Goal: Transaction & Acquisition: Purchase product/service

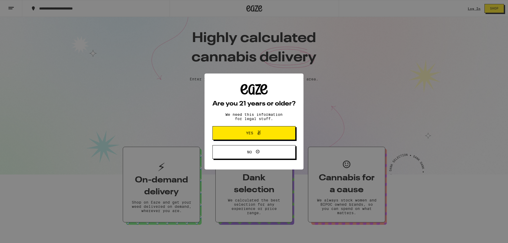
click at [255, 136] on span at bounding box center [257, 133] width 9 height 7
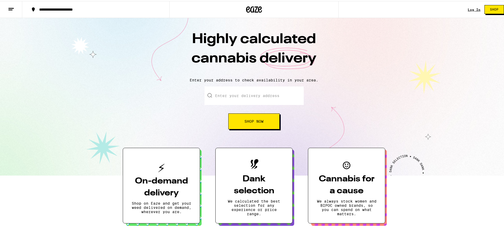
click at [468, 11] on div "Log In Shop" at bounding box center [488, 8] width 40 height 17
click at [469, 6] on div "Log In Shop" at bounding box center [488, 8] width 40 height 17
click at [469, 8] on link "Log In" at bounding box center [474, 8] width 13 height 3
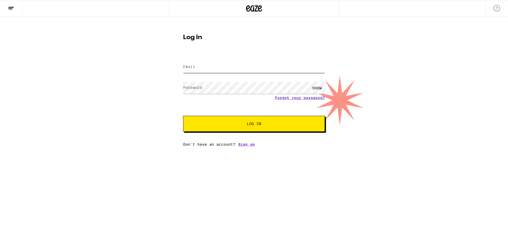
click at [222, 65] on input "Email" at bounding box center [254, 67] width 142 height 12
type input "[EMAIL_ADDRESS][DOMAIN_NAME]"
click at [238, 136] on div "Email Email [EMAIL_ADDRESS][DOMAIN_NAME] Password Password SHOW Forgot your pas…" at bounding box center [254, 100] width 142 height 93
click at [238, 133] on div "Email Email [EMAIL_ADDRESS][DOMAIN_NAME] Password Password SHOW Forgot your pas…" at bounding box center [254, 100] width 142 height 93
click at [237, 125] on span "Log In" at bounding box center [253, 124] width 99 height 4
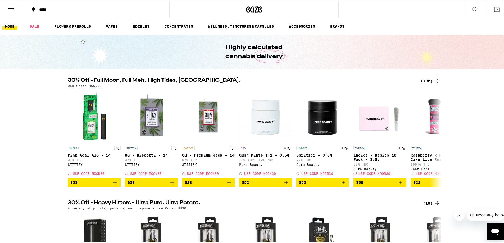
click at [36, 9] on div "*****" at bounding box center [98, 9] width 124 height 4
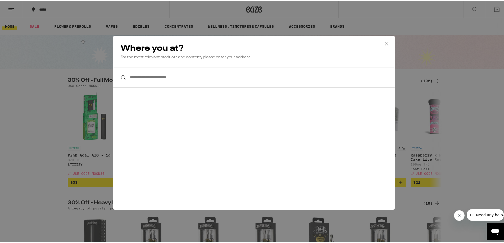
click at [152, 77] on input "**********" at bounding box center [253, 76] width 281 height 20
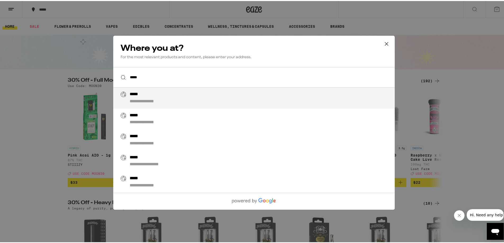
type input "**********"
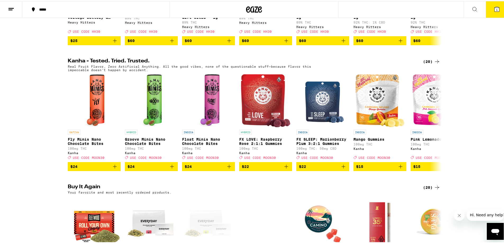
scroll to position [370, 0]
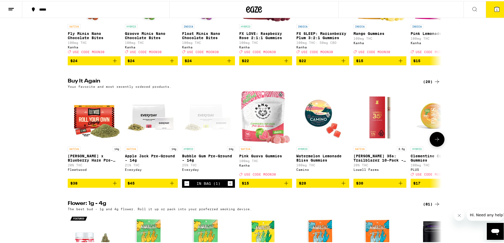
click at [186, 186] on icon "Decrement" at bounding box center [186, 182] width 5 height 6
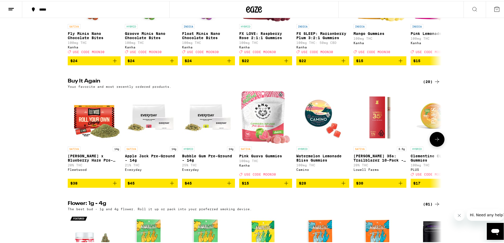
click at [439, 146] on button at bounding box center [436, 138] width 15 height 15
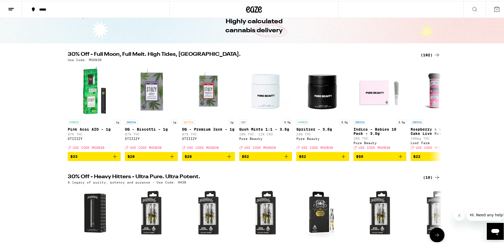
scroll to position [0, 0]
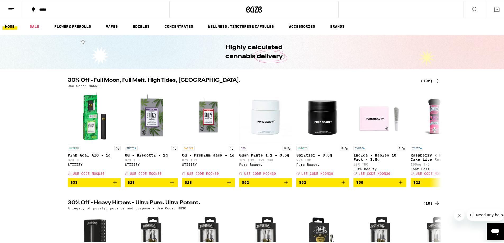
click at [476, 10] on button at bounding box center [474, 8] width 22 height 17
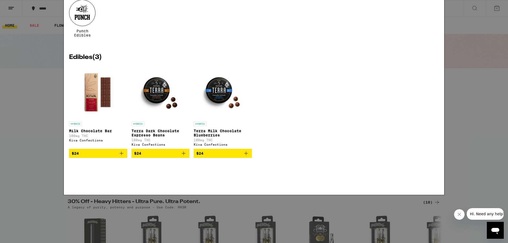
type input "2mg edible"
click at [166, 130] on img "Open page for Terra Dark Chocolate Espresso Beans from Kiva Confections" at bounding box center [160, 140] width 53 height 53
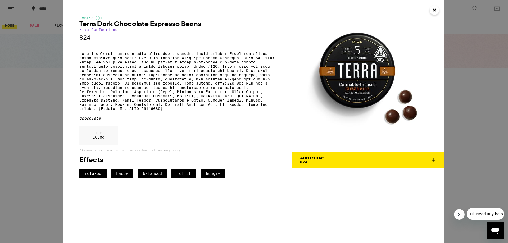
click at [36, 90] on div "Hybrid Terra Dark Chocolate Espresso Beans Kiva Confections $24 Chocolate THC 1…" at bounding box center [254, 121] width 508 height 243
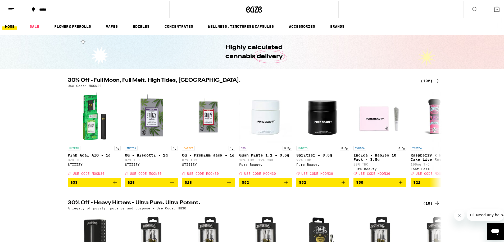
click at [471, 7] on icon at bounding box center [474, 8] width 6 height 6
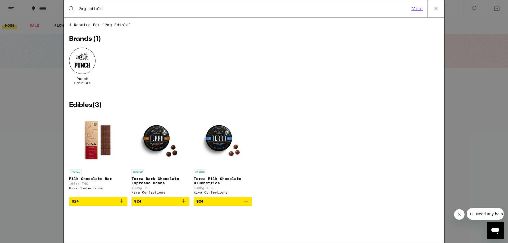
type input "2mg edible2"
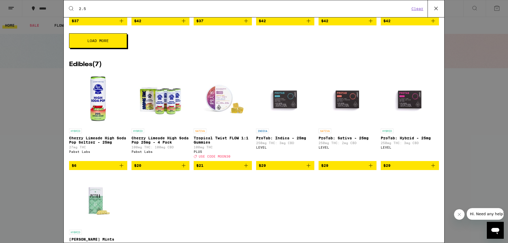
scroll to position [238, 0]
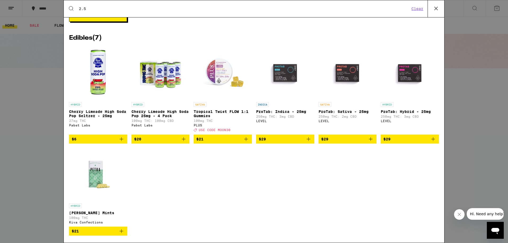
type input "2.5"
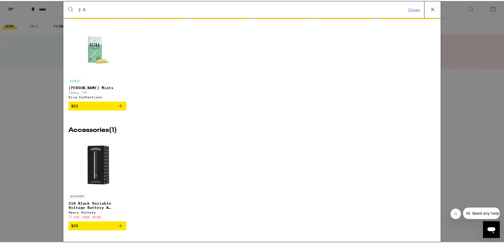
scroll to position [141, 0]
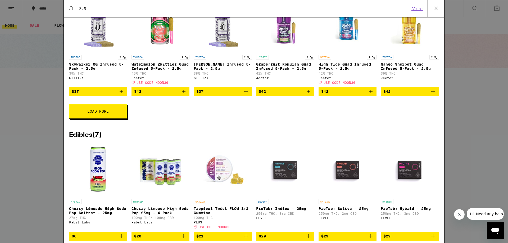
click at [18, 132] on div "Search for Products 2.5 Clear 28 results for "2.5" Prerolls ( 20 ) HYBRID 2.5g …" at bounding box center [254, 121] width 508 height 243
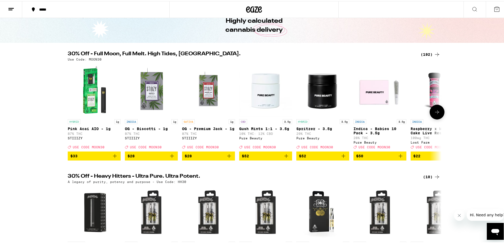
scroll to position [0, 0]
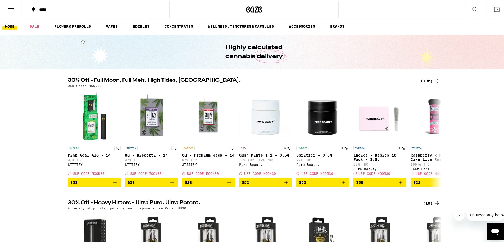
click at [427, 80] on div "(192)" at bounding box center [430, 80] width 20 height 6
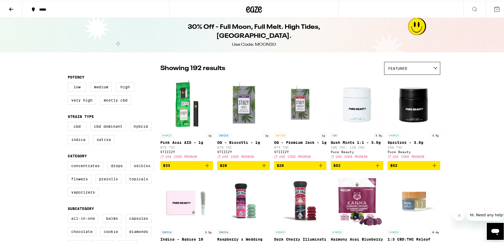
click at [146, 167] on label "Edibles" at bounding box center [142, 164] width 24 height 9
click at [69, 161] on input "Edibles" at bounding box center [69, 161] width 0 height 0
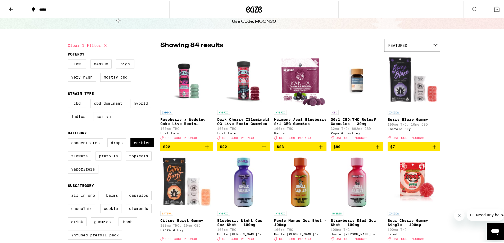
scroll to position [26, 0]
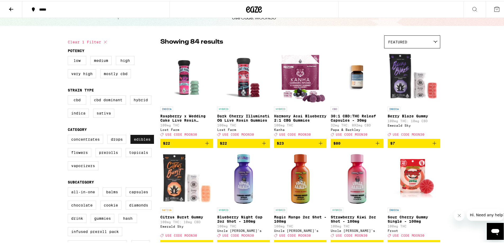
click at [140, 139] on label "Edibles" at bounding box center [142, 138] width 24 height 9
click at [69, 135] on input "Edibles" at bounding box center [69, 135] width 0 height 0
checkbox input "false"
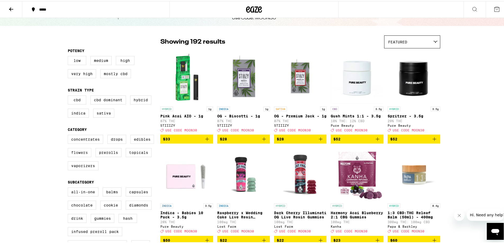
click at [79, 154] on label "Flowers" at bounding box center [80, 151] width 24 height 9
click at [69, 135] on input "Flowers" at bounding box center [69, 135] width 0 height 0
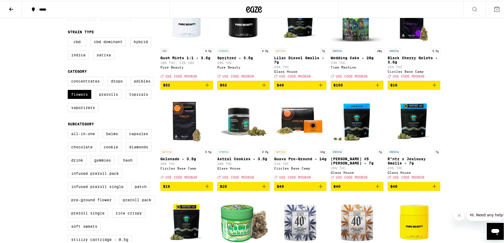
scroll to position [106, 0]
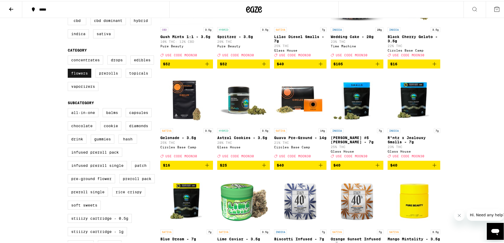
click at [78, 75] on label "Flowers" at bounding box center [80, 72] width 24 height 9
click at [69, 56] on input "Flowers" at bounding box center [69, 55] width 0 height 0
checkbox input "false"
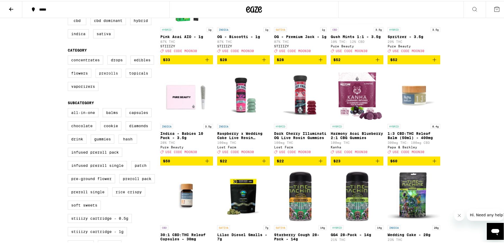
click at [98, 76] on label "Prerolls" at bounding box center [108, 72] width 26 height 9
click at [69, 56] on input "Prerolls" at bounding box center [69, 55] width 0 height 0
checkbox input "true"
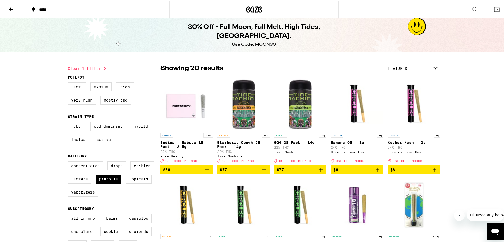
click at [473, 7] on icon at bounding box center [474, 8] width 6 height 6
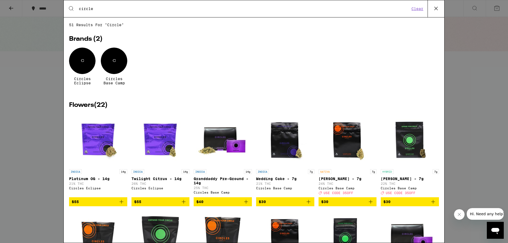
type input "circle"
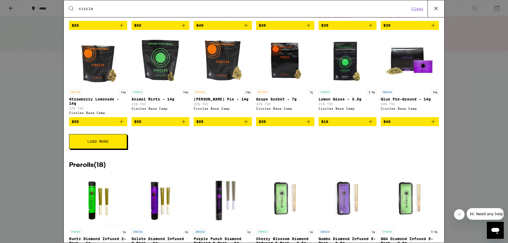
scroll to position [212, 0]
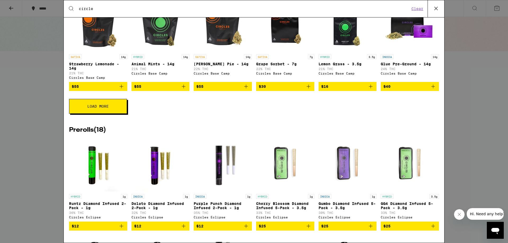
click at [108, 114] on button "Load More" at bounding box center [98, 106] width 58 height 15
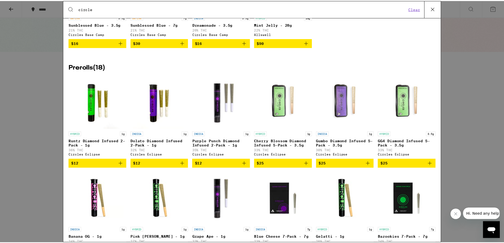
scroll to position [423, 0]
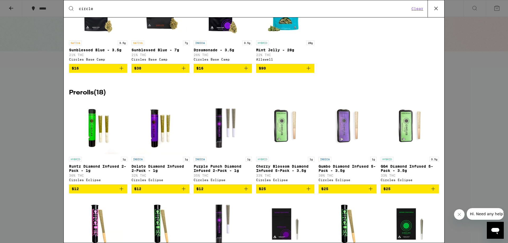
click at [455, 84] on div "Search for Products circle Clear 51 results for "circle" Brands ( 2 ) C Circles…" at bounding box center [254, 121] width 508 height 243
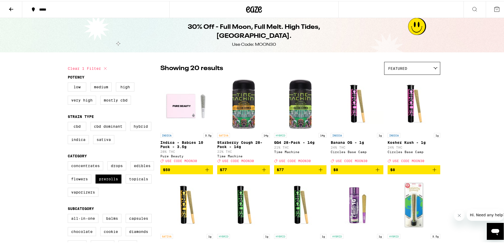
click at [256, 13] on icon at bounding box center [254, 9] width 16 height 10
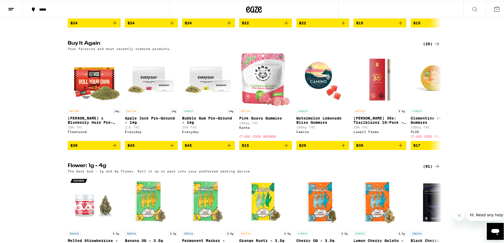
scroll to position [397, 0]
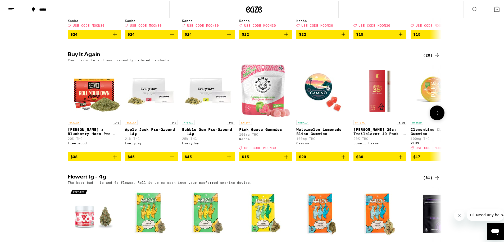
click at [228, 159] on icon "Add to bag" at bounding box center [229, 156] width 6 height 6
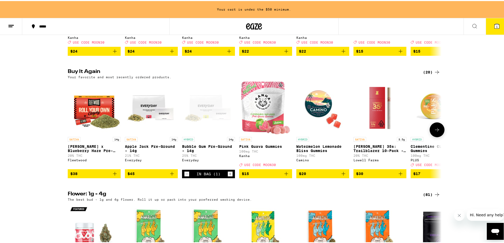
scroll to position [414, 0]
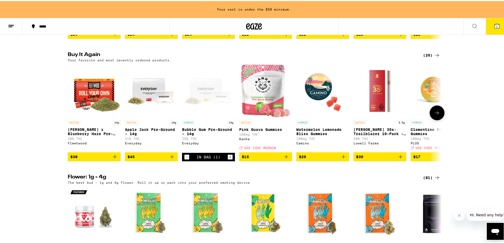
click at [437, 115] on icon at bounding box center [437, 112] width 6 height 6
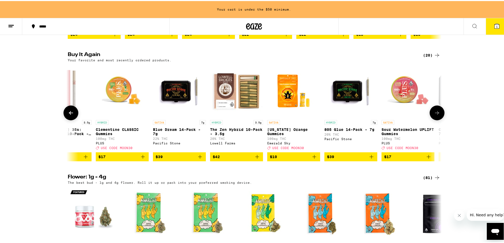
click at [437, 115] on icon at bounding box center [437, 112] width 6 height 6
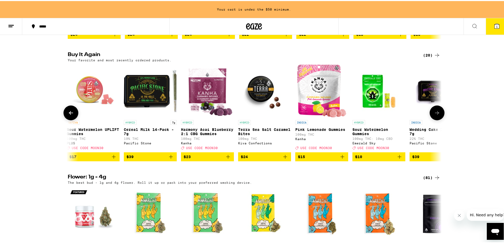
click at [437, 115] on icon at bounding box center [437, 112] width 6 height 6
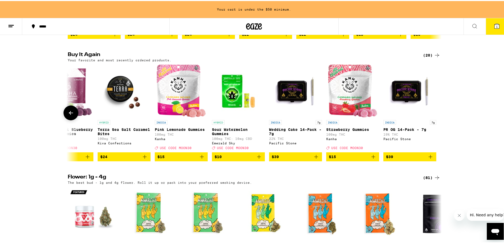
scroll to position [0, 770]
click at [437, 119] on div at bounding box center [436, 111] width 15 height 15
click at [497, 25] on button "1" at bounding box center [497, 25] width 22 height 16
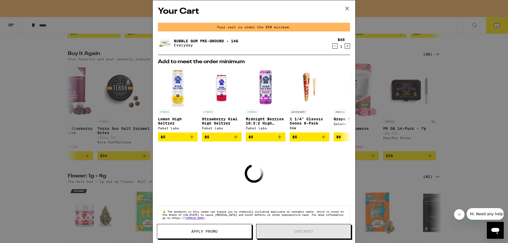
click at [470, 66] on div "Your Cart Your cart is under the $50 minimum. Bubble Gum Pre-Ground - 14g Every…" at bounding box center [254, 121] width 508 height 243
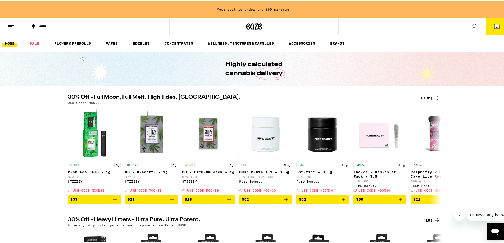
click at [473, 25] on icon at bounding box center [474, 25] width 6 height 6
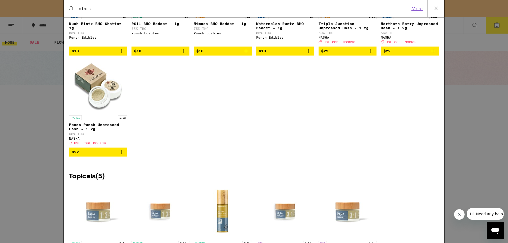
scroll to position [873, 0]
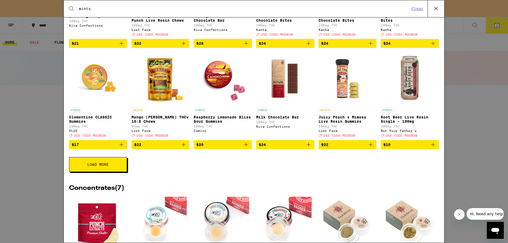
type input "mints"
click at [13, 132] on div "Search for Products mints Clear 141 results for "mints" Brands ( 7 ) Allswell C…" at bounding box center [254, 121] width 508 height 243
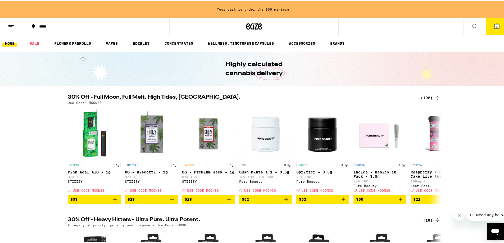
click at [471, 25] on icon at bounding box center [474, 25] width 6 height 6
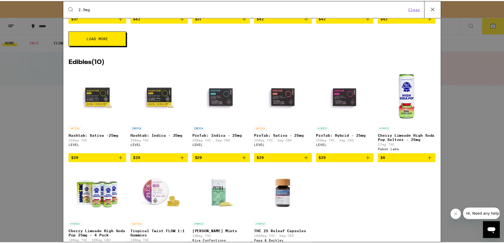
scroll to position [260, 0]
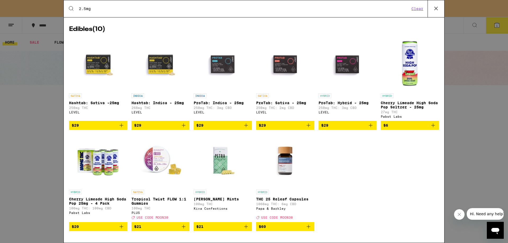
type input "2.5mg"
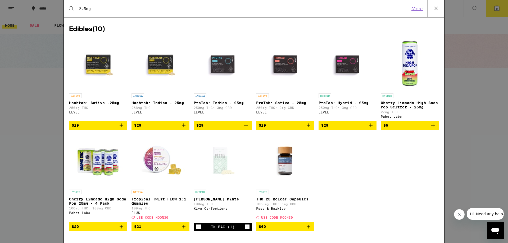
click at [47, 56] on div "Search for Products 2.5mg Clear 30 results for "2.5mg" Prerolls ( 20 ) HYBRID 2…" at bounding box center [254, 121] width 508 height 243
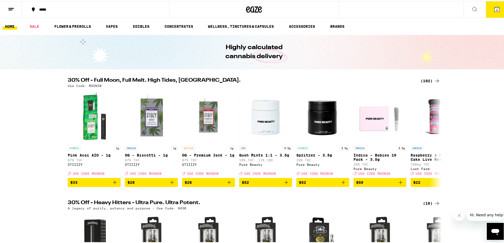
click at [258, 6] on icon at bounding box center [260, 8] width 4 height 6
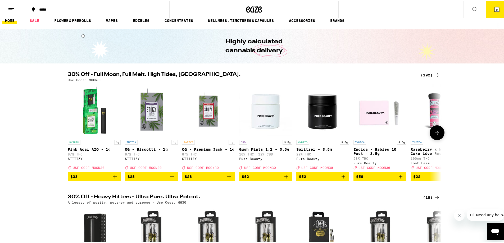
scroll to position [0, 0]
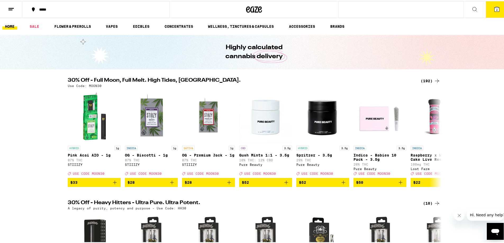
click at [424, 78] on div "(192)" at bounding box center [430, 80] width 20 height 6
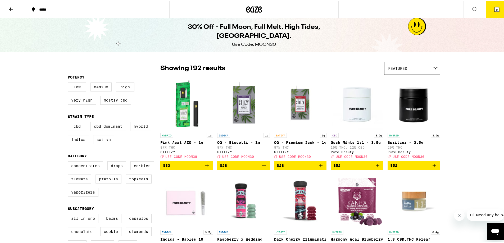
click at [426, 67] on div "Featured" at bounding box center [412, 67] width 56 height 12
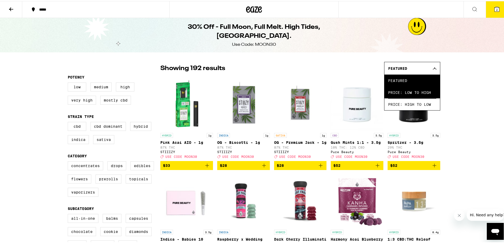
click at [406, 89] on span "Price: Low to High" at bounding box center [412, 91] width 48 height 12
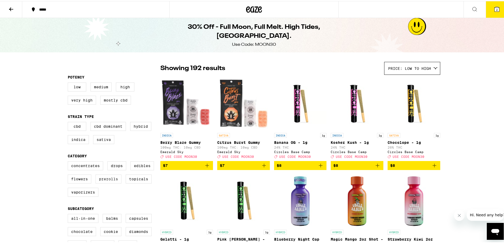
click at [108, 180] on label "Prerolls" at bounding box center [108, 177] width 26 height 9
click at [69, 161] on input "Prerolls" at bounding box center [69, 161] width 0 height 0
checkbox input "true"
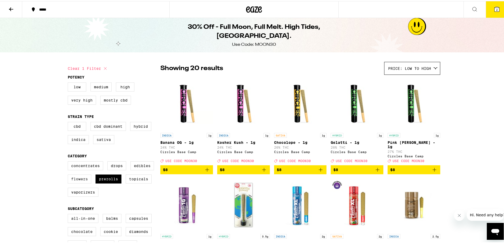
click at [76, 181] on label "Flowers" at bounding box center [80, 177] width 24 height 9
click at [69, 161] on input "Flowers" at bounding box center [69, 161] width 0 height 0
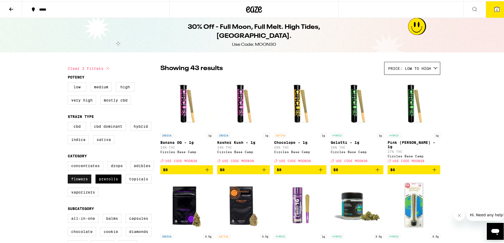
drag, startPoint x: 73, startPoint y: 185, endPoint x: 102, endPoint y: 184, distance: 29.1
click at [74, 182] on label "Flowers" at bounding box center [80, 177] width 24 height 9
click at [69, 161] on input "Flowers" at bounding box center [69, 161] width 0 height 0
checkbox input "false"
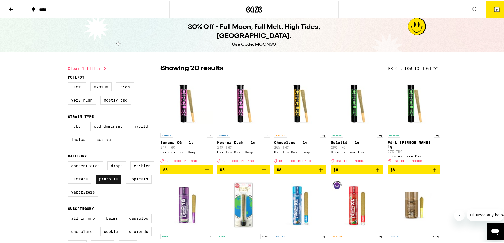
click at [106, 182] on label "Prerolls" at bounding box center [108, 177] width 26 height 9
click at [69, 161] on input "Prerolls" at bounding box center [69, 161] width 0 height 0
checkbox input "false"
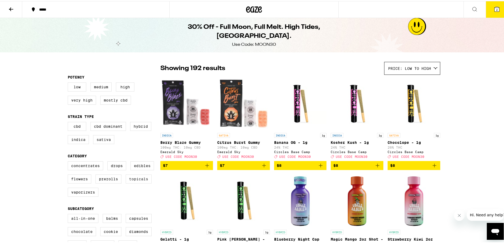
click at [140, 181] on label "Topicals" at bounding box center [139, 177] width 26 height 9
click at [69, 161] on input "Topicals" at bounding box center [69, 161] width 0 height 0
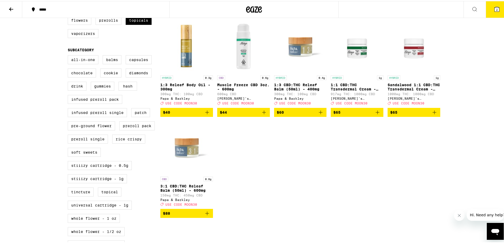
scroll to position [53, 0]
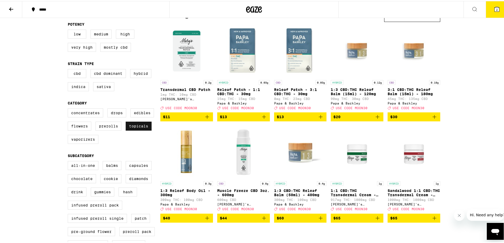
click at [145, 129] on label "Topicals" at bounding box center [139, 125] width 26 height 9
click at [69, 108] on input "Topicals" at bounding box center [69, 108] width 0 height 0
checkbox input "false"
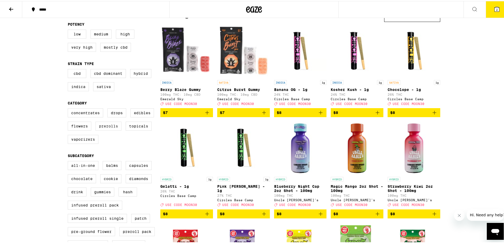
click at [113, 129] on label "Prerolls" at bounding box center [108, 125] width 26 height 9
click at [69, 108] on input "Prerolls" at bounding box center [69, 108] width 0 height 0
checkbox input "true"
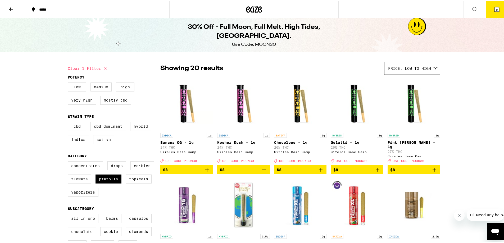
click at [80, 182] on label "Flowers" at bounding box center [80, 177] width 24 height 9
click at [69, 161] on input "Flowers" at bounding box center [69, 161] width 0 height 0
checkbox input "true"
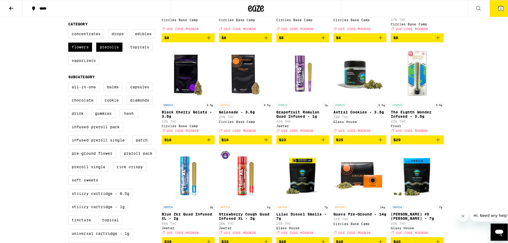
scroll to position [132, 0]
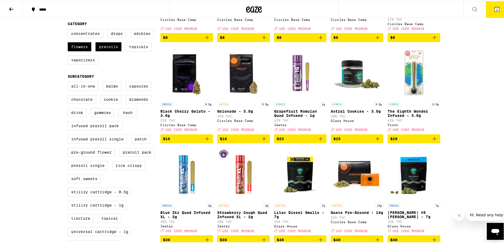
click at [254, 138] on span "$16" at bounding box center [243, 138] width 47 height 6
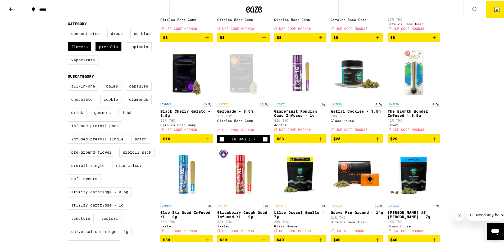
click at [496, 13] on button "3" at bounding box center [497, 8] width 22 height 16
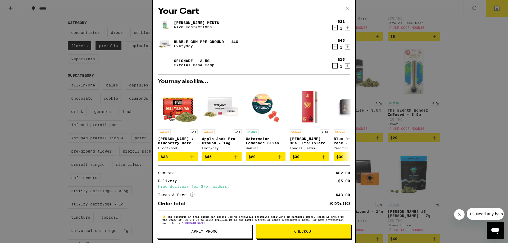
click at [218, 232] on span "Apply Promo" at bounding box center [204, 232] width 94 height 4
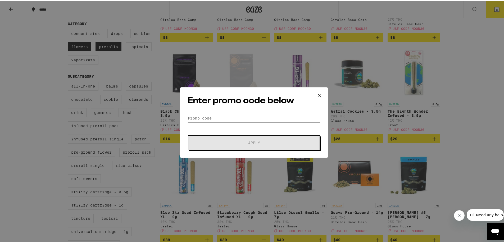
click at [224, 116] on input "Promo Code" at bounding box center [254, 117] width 133 height 8
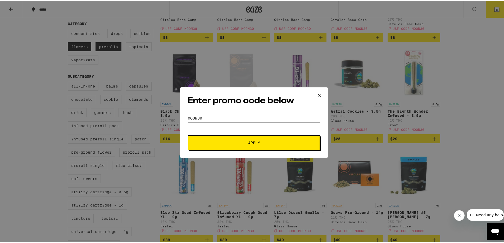
type input "moon30"
click at [234, 140] on span "Apply" at bounding box center [253, 142] width 95 height 4
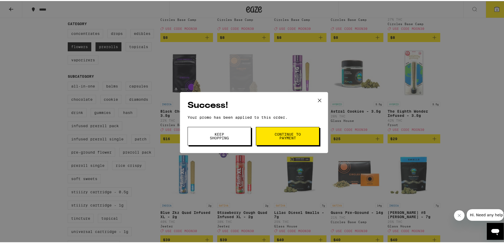
click at [227, 133] on span "Keep Shopping" at bounding box center [219, 134] width 27 height 7
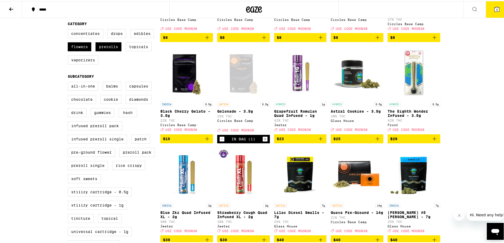
click at [490, 2] on button "3" at bounding box center [497, 8] width 22 height 16
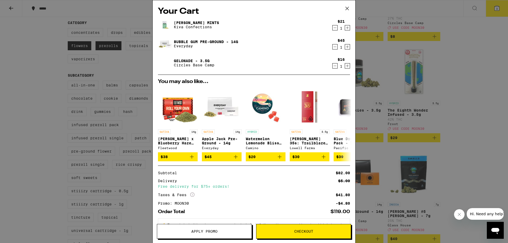
click at [279, 231] on span "Checkout" at bounding box center [303, 232] width 94 height 4
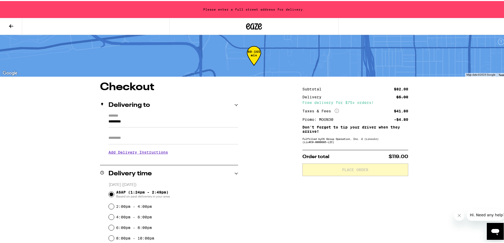
click at [152, 139] on input "Apt/Suite" at bounding box center [173, 137] width 130 height 13
click at [144, 151] on h3 "Add Delivery Instructions" at bounding box center [173, 151] width 130 height 12
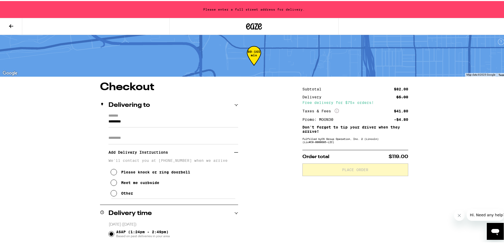
click at [129, 119] on input "*********" at bounding box center [173, 121] width 130 height 9
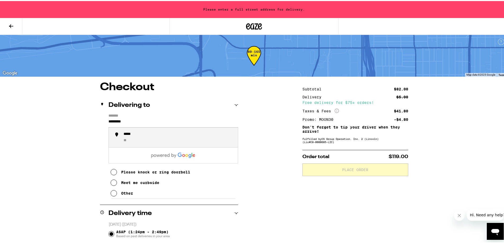
click at [129, 119] on input "*********" at bounding box center [173, 121] width 130 height 9
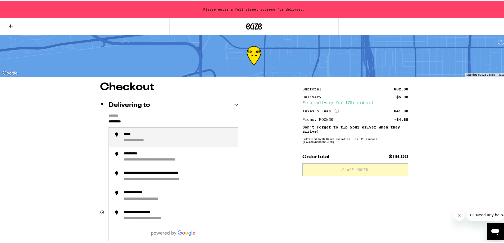
click at [129, 119] on input "*********" at bounding box center [173, 121] width 130 height 9
click at [131, 131] on li "**********" at bounding box center [173, 137] width 129 height 20
type input "**********"
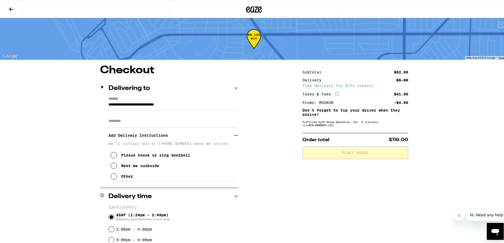
click at [111, 168] on icon at bounding box center [114, 165] width 6 height 6
click at [111, 177] on icon at bounding box center [114, 175] width 6 height 6
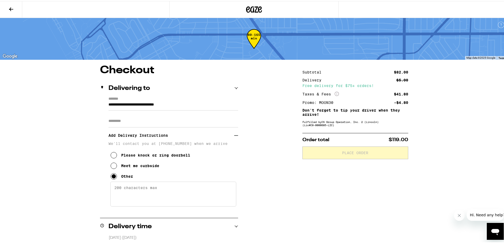
click at [116, 187] on textarea "Enter any other delivery instructions you want driver to know" at bounding box center [173, 193] width 126 height 25
click at [207, 192] on textarea "Please call or text when arrived. I'llc ome to the curb to collect." at bounding box center [173, 193] width 126 height 25
click at [209, 190] on textarea "Please call or text when arrived. I'llc ome to the curb to collect." at bounding box center [173, 193] width 126 height 25
click at [130, 189] on textarea "Please call or text when arrived. I'll come to the curb to collect." at bounding box center [173, 193] width 126 height 25
click at [143, 195] on textarea "Please arrive near the UPS store on [GEOGRAPHIC_DATA]. Please call or text when…" at bounding box center [173, 193] width 126 height 25
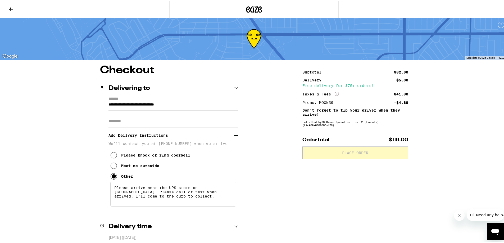
click at [143, 195] on textarea "Please arrive near the UPS store on [GEOGRAPHIC_DATA]. Please call or text when…" at bounding box center [173, 193] width 126 height 25
click at [166, 192] on textarea "Please arrive near the UPS store on [GEOGRAPHIC_DATA]. Please text or text when…" at bounding box center [173, 193] width 126 height 25
click at [180, 199] on textarea "Please arrive near the UPS store on [GEOGRAPHIC_DATA]. Please text or call when…" at bounding box center [173, 193] width 126 height 25
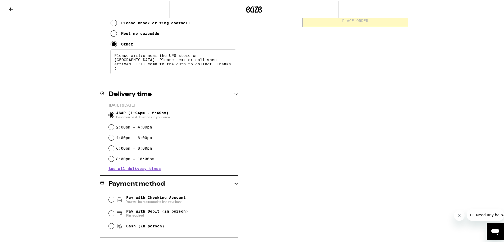
scroll to position [159, 0]
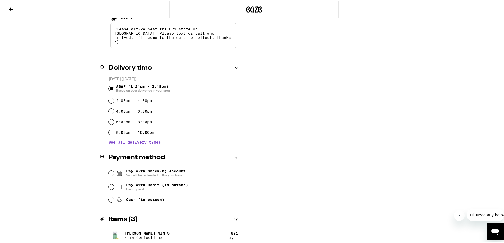
type textarea "Please arrive near the UPS store on [GEOGRAPHIC_DATA]. Please text or call when…"
click at [136, 184] on span "Pay with Debit (in person)" at bounding box center [157, 184] width 62 height 4
click at [114, 184] on input "Pay with Debit (in person) Pin required" at bounding box center [111, 185] width 5 height 5
radio input "true"
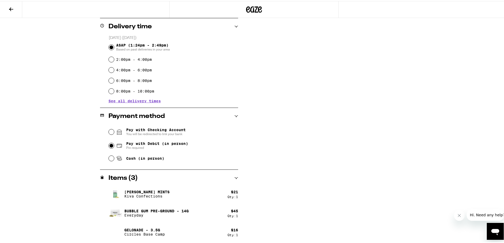
scroll to position [0, 0]
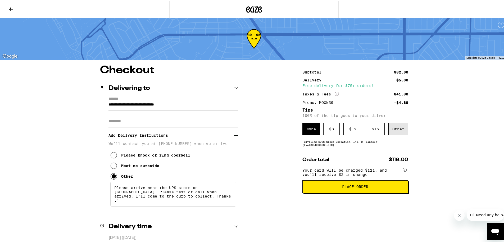
click at [388, 129] on div "Other" at bounding box center [398, 128] width 20 height 12
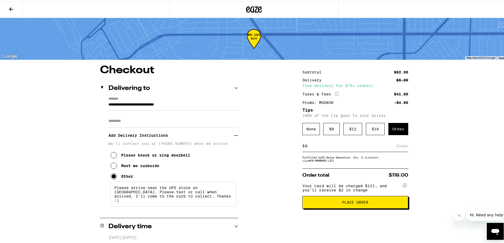
click at [310, 147] on input at bounding box center [351, 145] width 92 height 5
type input "4"
click at [403, 147] on div "Save" at bounding box center [404, 145] width 10 height 12
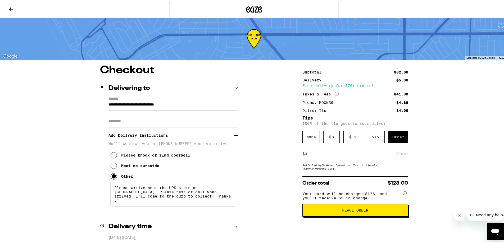
click at [358, 153] on input "4" at bounding box center [351, 152] width 92 height 5
type input "2"
click at [400, 155] on div "Save" at bounding box center [404, 153] width 10 height 12
click at [352, 155] on input "2" at bounding box center [351, 152] width 92 height 5
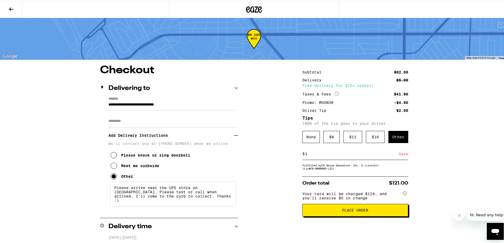
type input "1"
click at [400, 153] on div "Save" at bounding box center [404, 153] width 10 height 12
click at [322, 155] on input "1" at bounding box center [351, 152] width 92 height 5
type input "4"
click at [401, 152] on div "Save" at bounding box center [404, 153] width 10 height 12
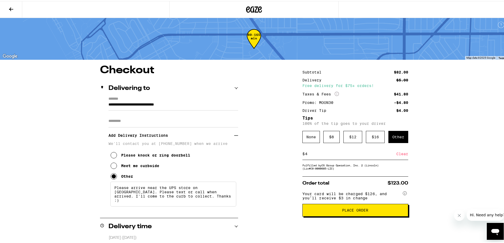
click at [311, 152] on input "4" at bounding box center [351, 152] width 92 height 5
type input "2"
click at [400, 156] on div "Save" at bounding box center [404, 153] width 10 height 12
click at [373, 211] on span "Place Order" at bounding box center [355, 209] width 97 height 4
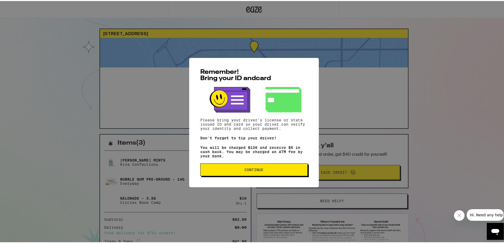
click at [260, 169] on span "Continue" at bounding box center [253, 169] width 19 height 4
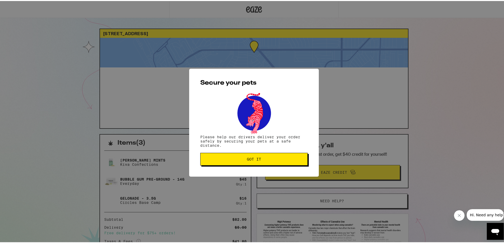
click at [247, 160] on span "Got it" at bounding box center [254, 158] width 14 height 4
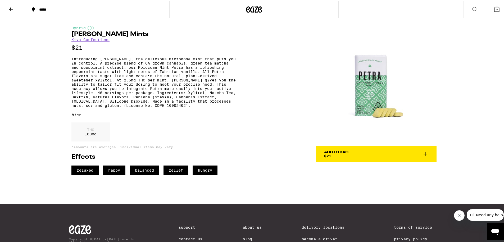
click at [365, 90] on img at bounding box center [376, 85] width 120 height 120
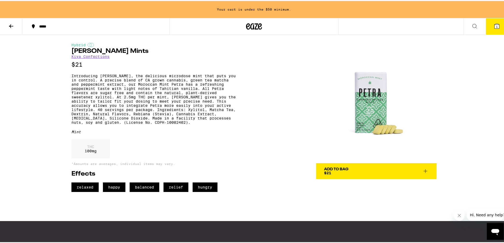
click at [332, 169] on div "Add To Bag" at bounding box center [336, 168] width 24 height 4
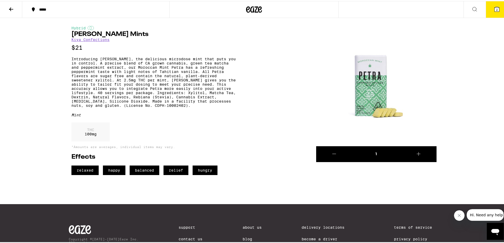
click at [486, 6] on button "2" at bounding box center [497, 8] width 22 height 16
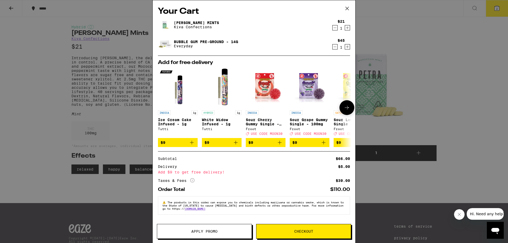
click at [344, 108] on icon at bounding box center [347, 107] width 6 height 6
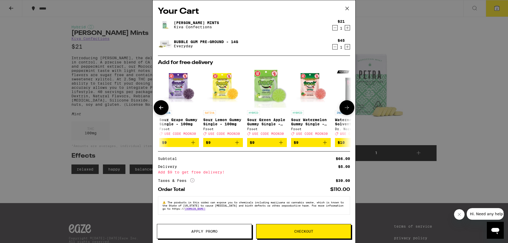
click at [344, 108] on icon at bounding box center [347, 107] width 6 height 6
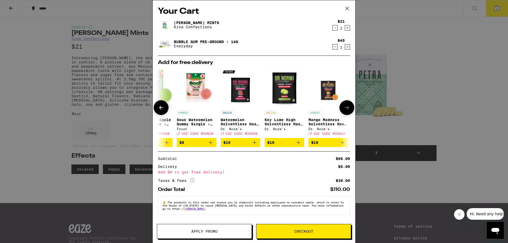
scroll to position [0, 251]
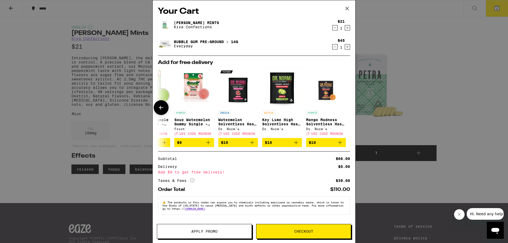
click at [342, 108] on div at bounding box center [346, 107] width 15 height 15
click at [437, 103] on div "Your Cart Petra Moroccan Mints Kiva Confections $21 1 Bubble Gum Pre-Ground - 1…" at bounding box center [254, 121] width 508 height 243
